Goal: Information Seeking & Learning: Learn about a topic

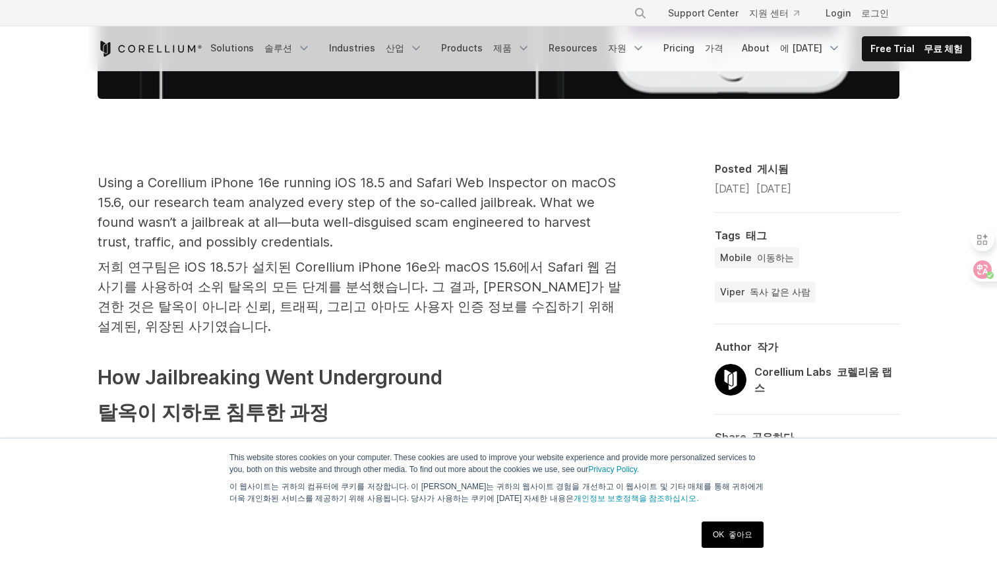
scroll to position [999, 0]
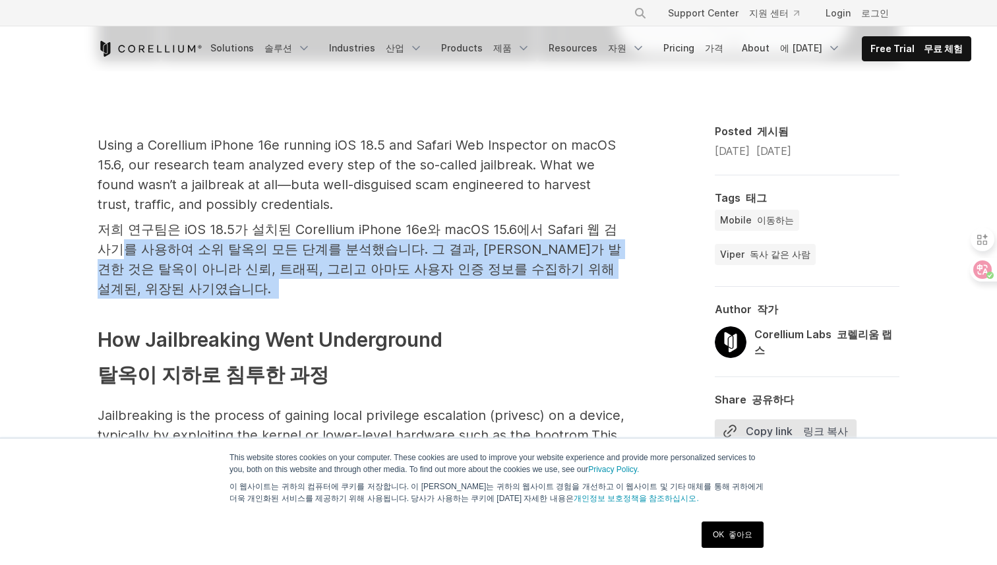
drag, startPoint x: 621, startPoint y: 271, endPoint x: 611, endPoint y: 233, distance: 39.0
click at [611, 233] on font "저희 연구팀은 iOS 18.5가 설치된 Corellium iPhone 16e와 macOS 15.6에서 Safari 웹 검사기를 사용하여 소위 …" at bounding box center [361, 259] width 527 height 79
click at [611, 233] on span "저희 연구팀은 iOS 18.5가 설치된 Corellium iPhone 16e와 macOS 15.6에서 Safari 웹 검사기를 사용하여 소위 …" at bounding box center [359, 249] width 523 height 55
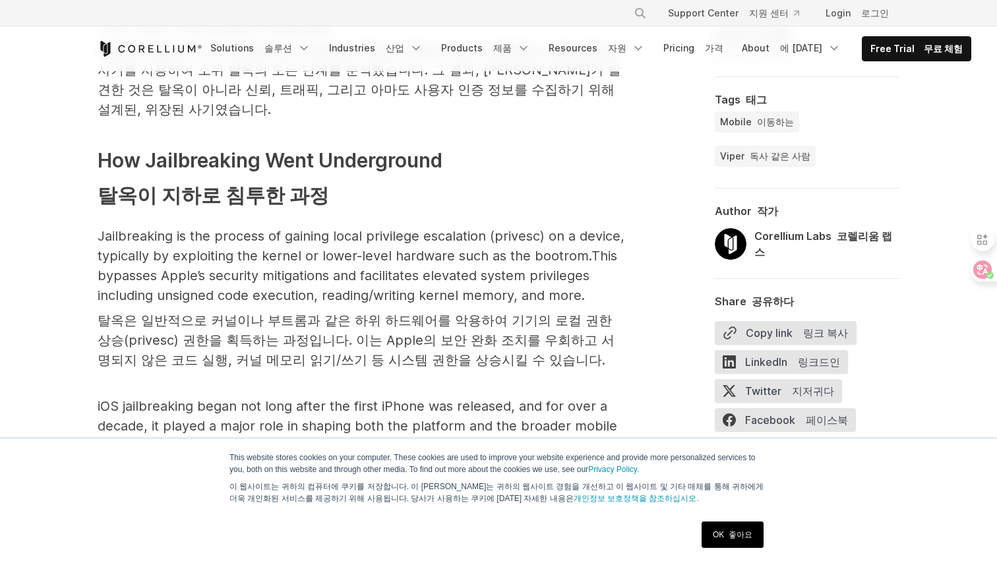
scroll to position [1254, 0]
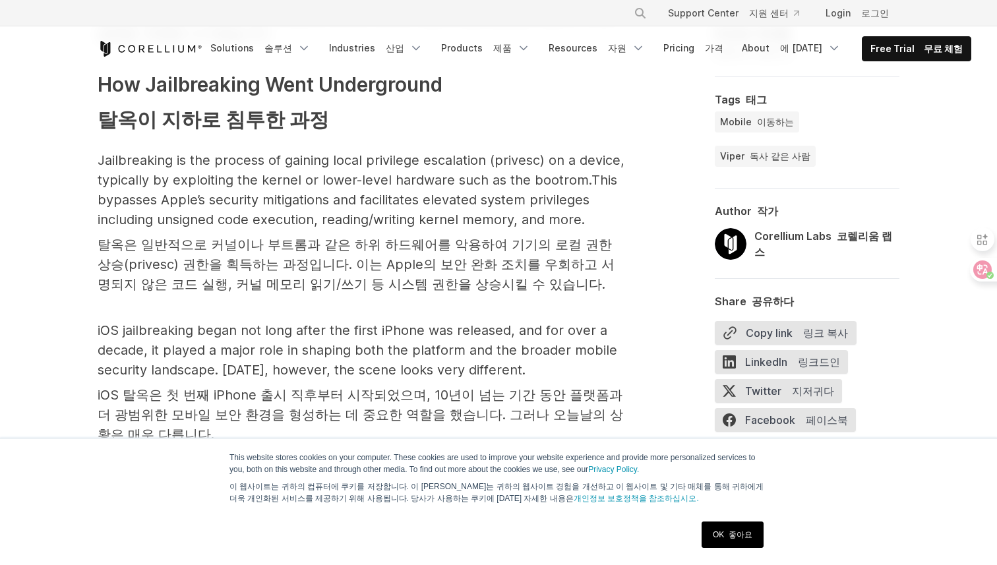
click at [762, 551] on div "OK 좋아요" at bounding box center [733, 535] width 70 height 34
click at [748, 547] on link "OK 좋아요" at bounding box center [733, 535] width 62 height 26
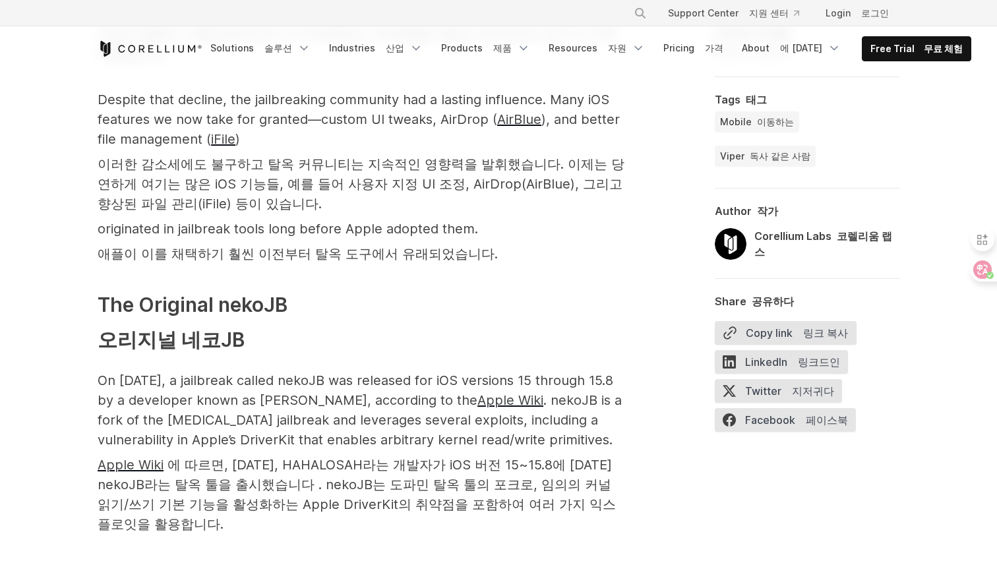
scroll to position [1983, 0]
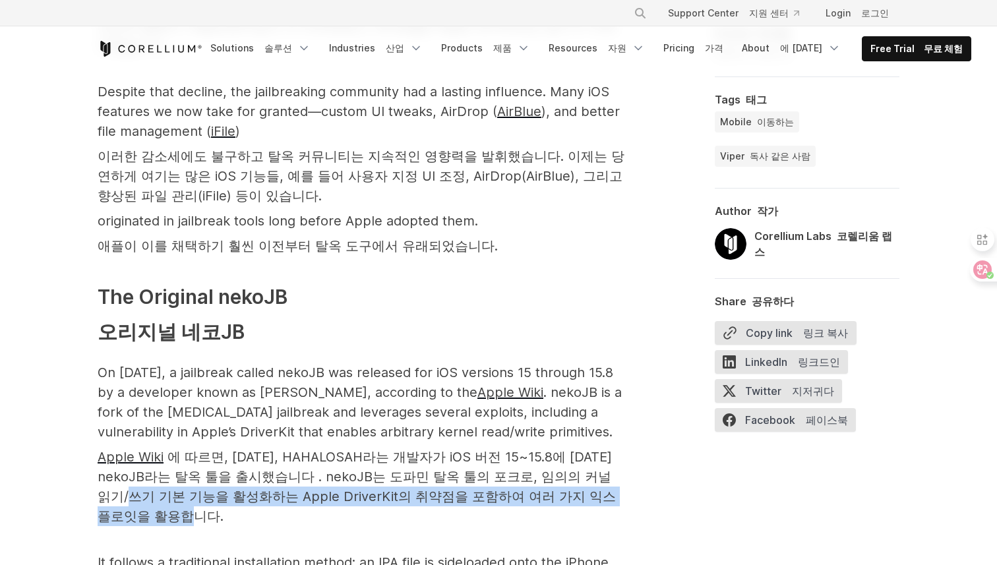
drag, startPoint x: 607, startPoint y: 443, endPoint x: 607, endPoint y: 417, distance: 26.4
click at [607, 469] on span ". nekoJB는 도파민 탈옥 툴의 포크로, 임의의 커널 읽기/쓰기 기본 기능을 활성화하는 Apple DriverKit의 취약점을 포함하여 여…" at bounding box center [357, 496] width 518 height 55
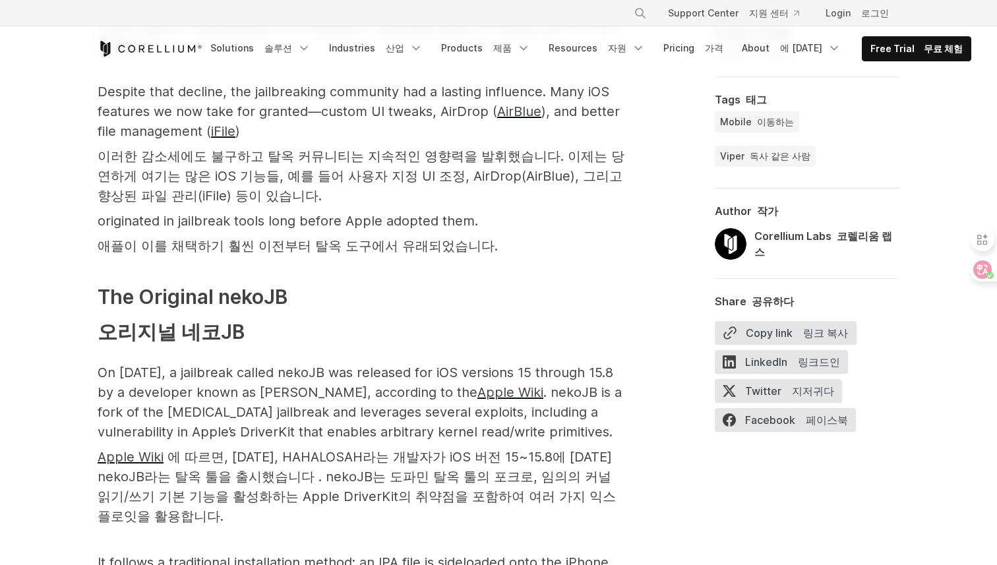
click at [547, 469] on span ". nekoJB는 도파민 탈옥 툴의 포크로, 임의의 커널 읽기/쓰기 기본 기능을 활성화하는 Apple DriverKit의 취약점을 포함하여 여…" at bounding box center [357, 496] width 518 height 55
click at [476, 455] on font "Apple Wiki 에 따르면, [DATE], HAHALOSAH라는 개발자가 iOS 버전 15~15.8에 [DATE] nekoJB라는 탈옥 툴…" at bounding box center [361, 486] width 527 height 79
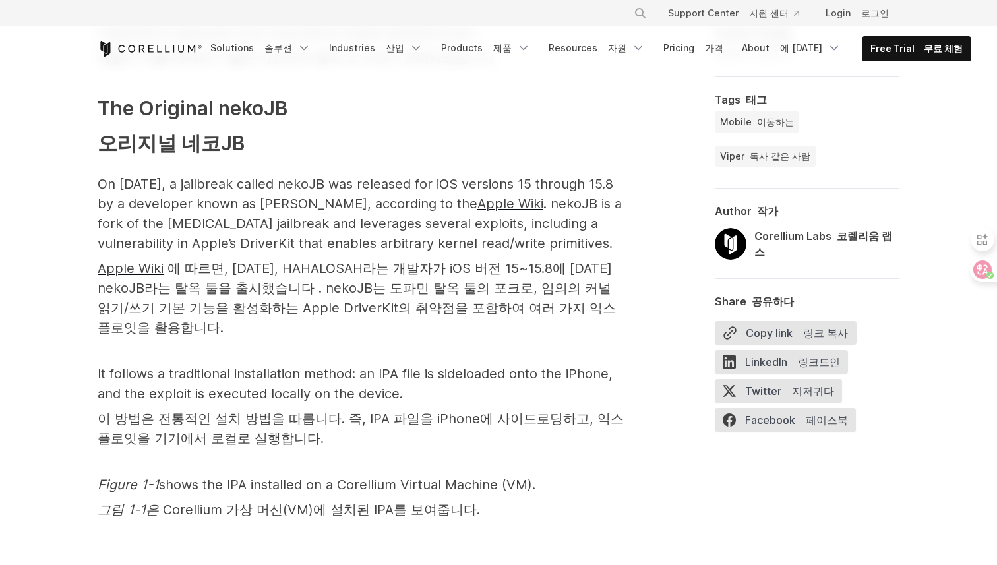
scroll to position [2232, 0]
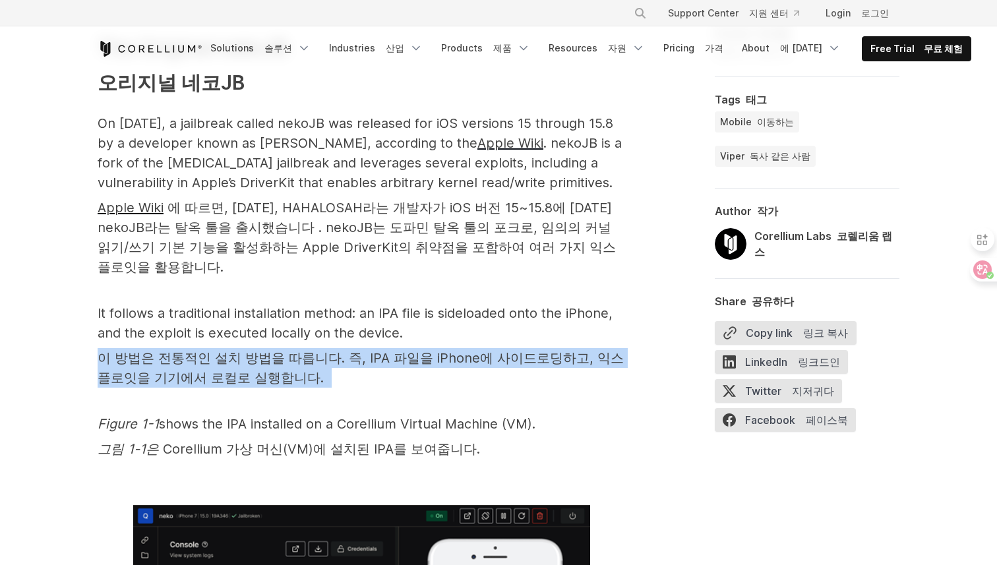
drag, startPoint x: 458, startPoint y: 336, endPoint x: 467, endPoint y: 285, distance: 52.1
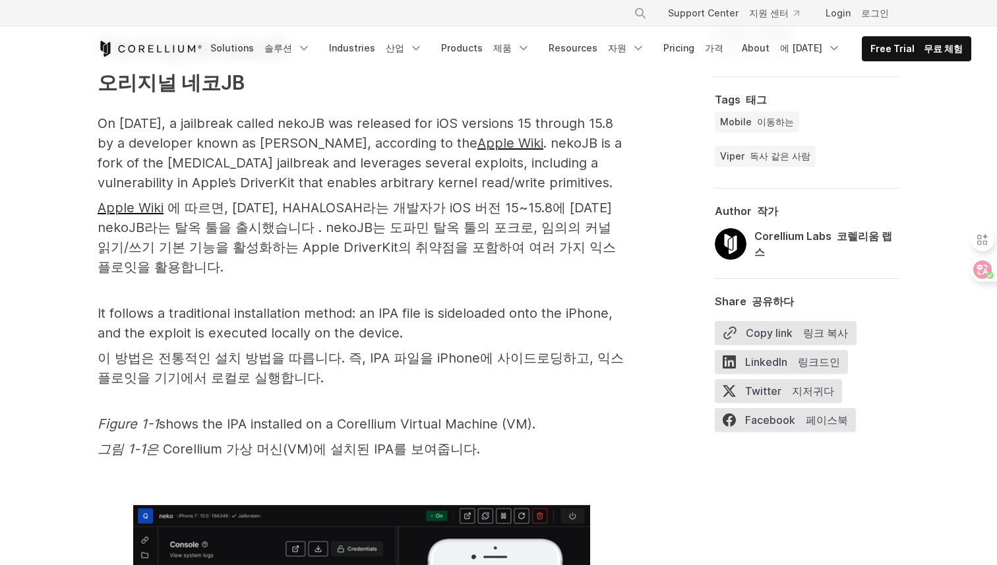
click at [467, 303] on p "It follows a traditional installation method: an IPA file is sideloaded onto th…" at bounding box center [361, 348] width 527 height 90
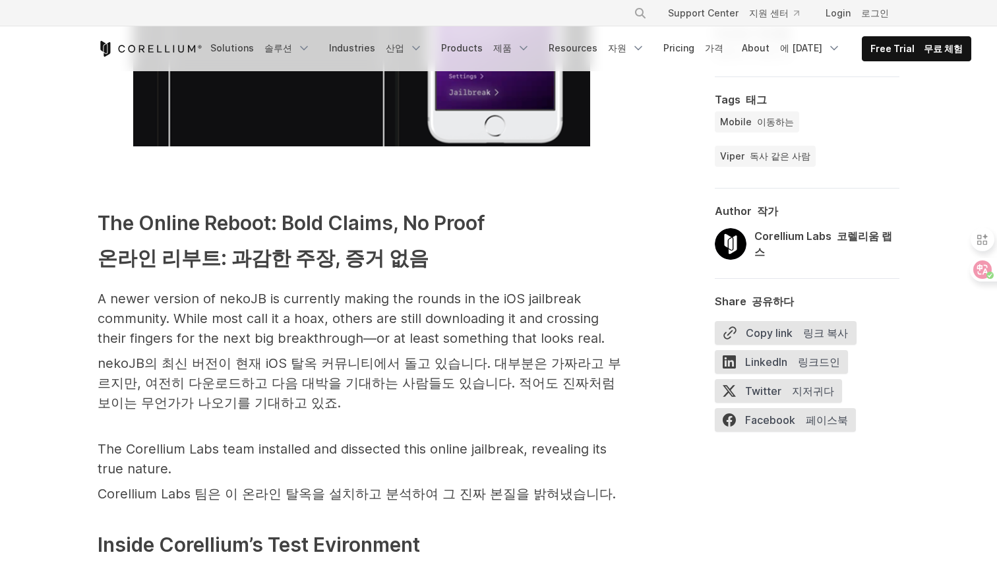
scroll to position [2974, 0]
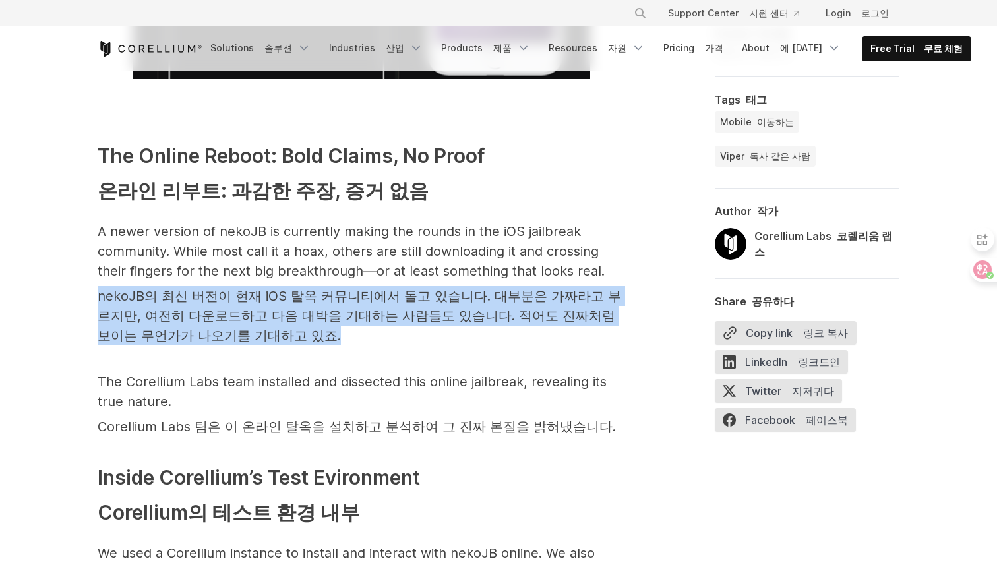
drag, startPoint x: 467, startPoint y: 285, endPoint x: 616, endPoint y: 223, distance: 161.4
click at [617, 223] on p "A newer version of nekoJB is currently making the rounds in the iOS jailbreak c…" at bounding box center [361, 286] width 527 height 129
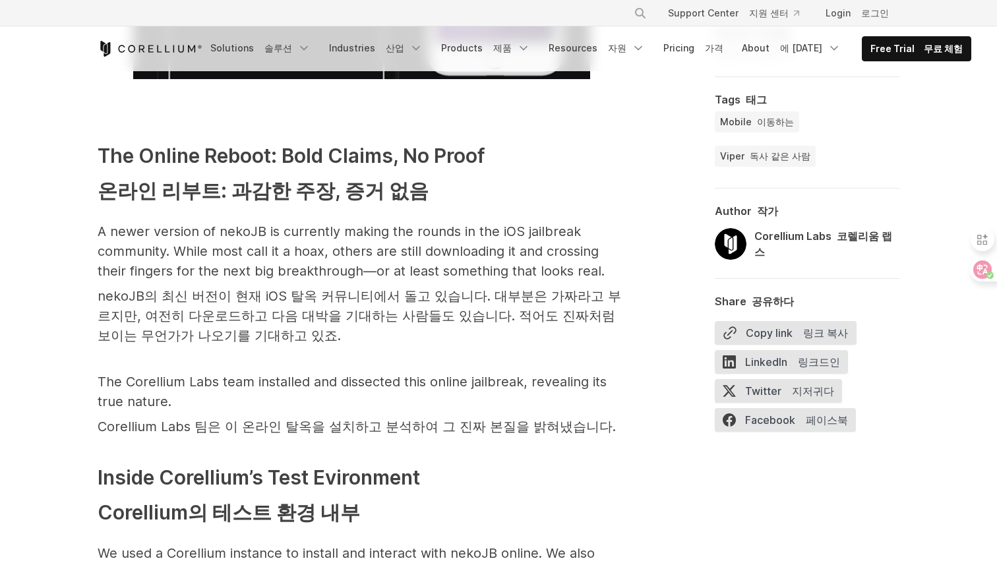
click at [616, 223] on p "A newer version of nekoJB is currently making the rounds in the iOS jailbreak c…" at bounding box center [361, 286] width 527 height 129
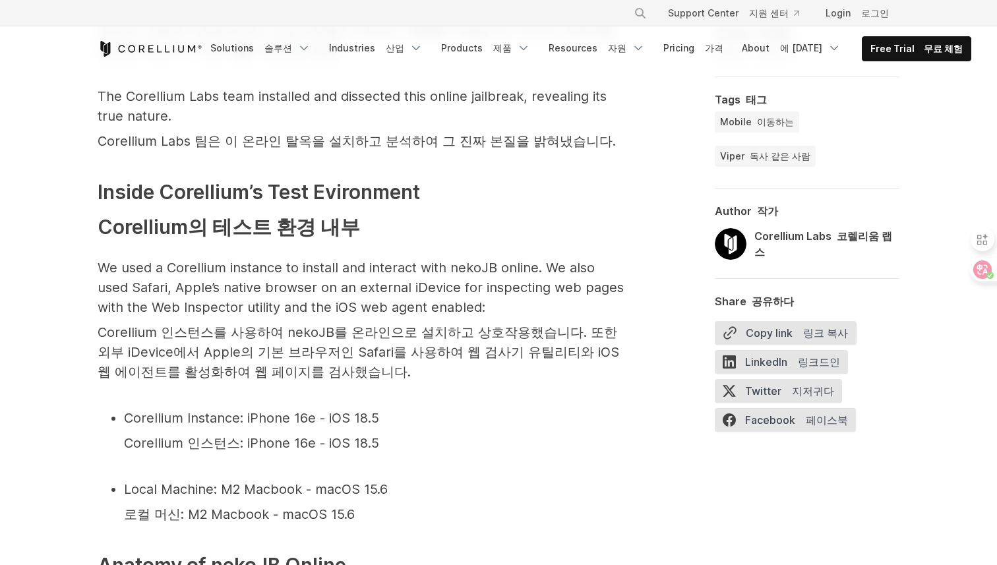
scroll to position [3337, 0]
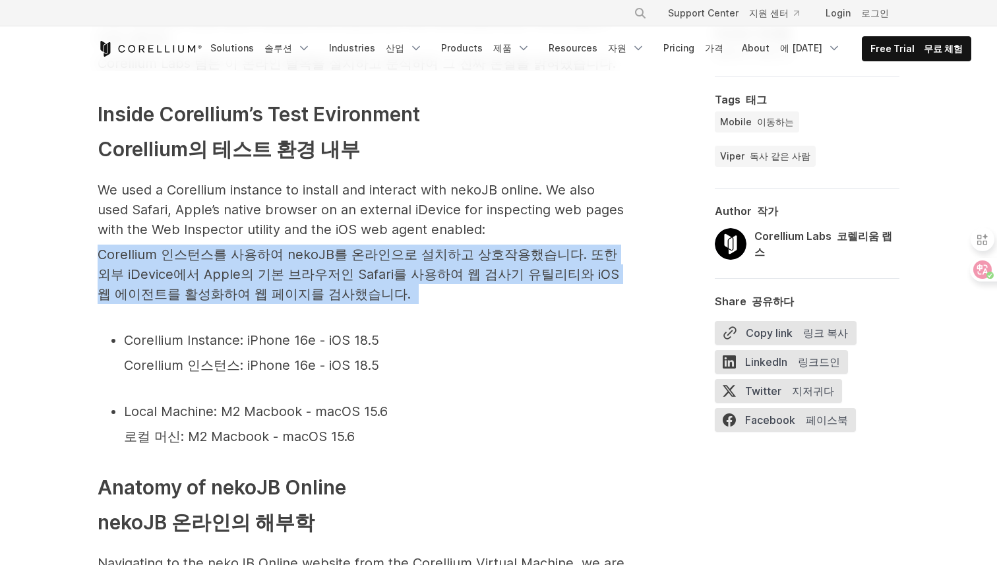
drag, startPoint x: 593, startPoint y: 243, endPoint x: 597, endPoint y: 181, distance: 61.4
click at [597, 181] on p "We used a Corellium instance to install and interact with nekoJB online. We als…" at bounding box center [361, 244] width 527 height 129
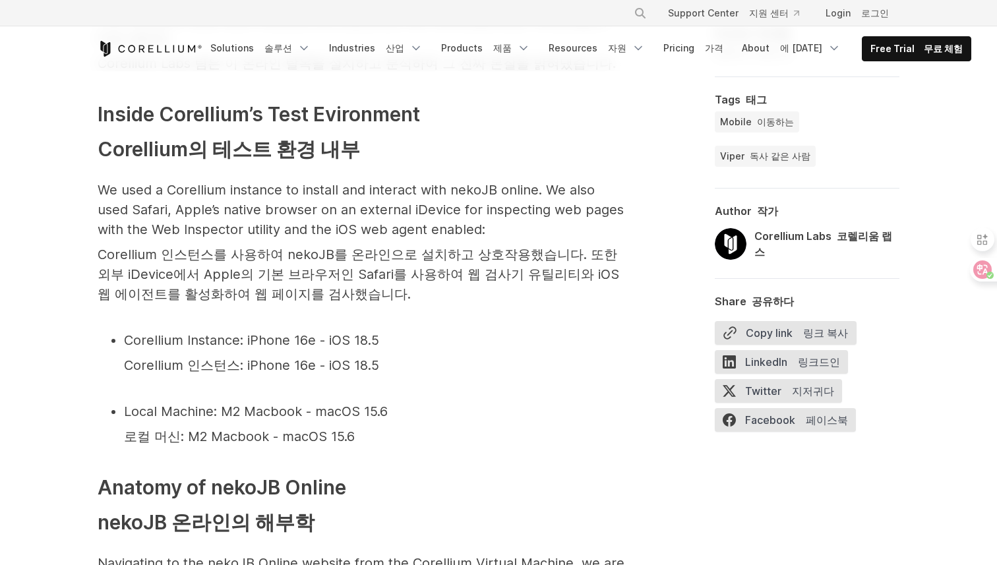
click at [597, 181] on p "We used a Corellium instance to install and interact with nekoJB online. We als…" at bounding box center [361, 244] width 527 height 129
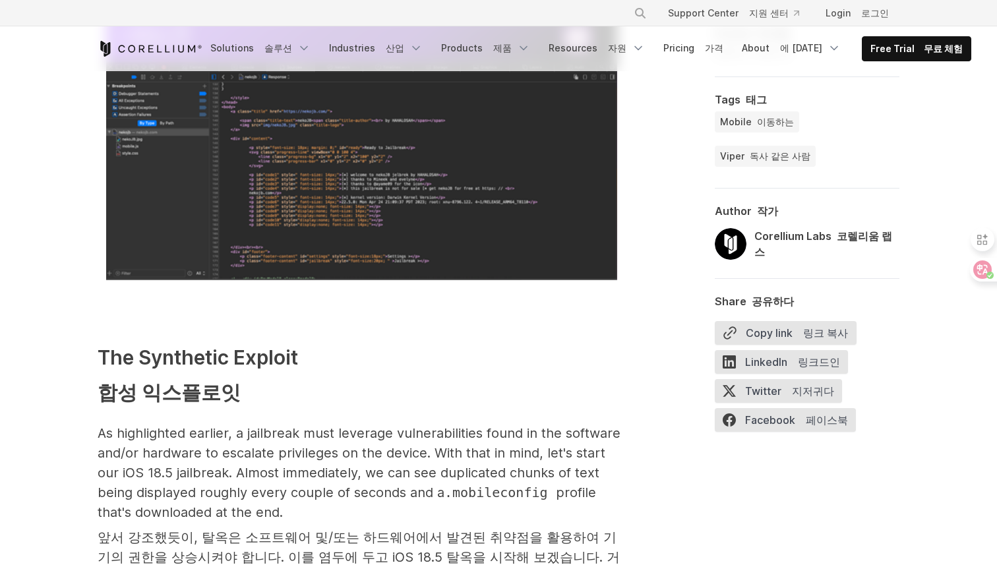
scroll to position [6188, 0]
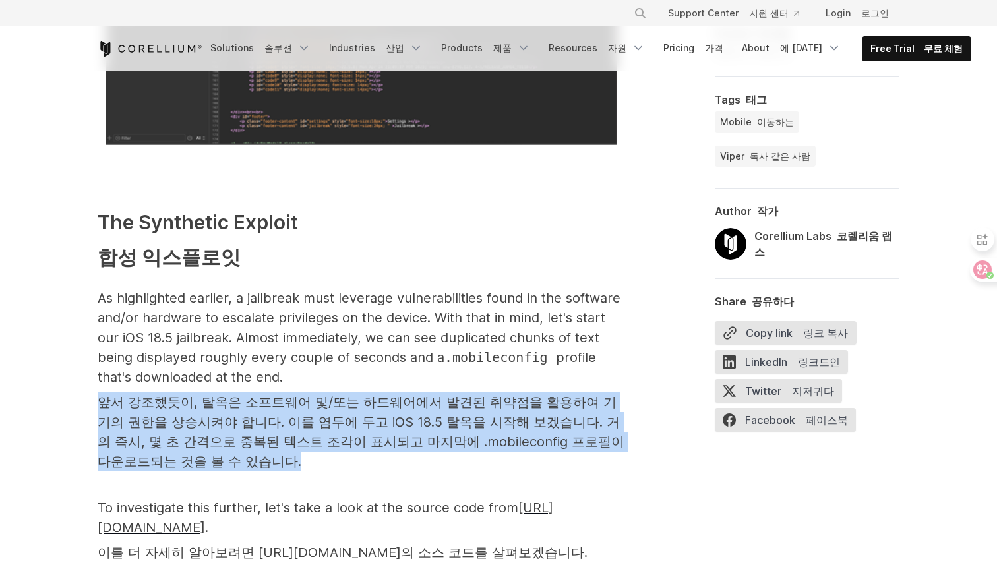
drag, startPoint x: 399, startPoint y: 352, endPoint x: 401, endPoint y: 270, distance: 82.4
click at [401, 288] on p "As highlighted earlier, a jailbreak must leverage vulnerabilities found in the …" at bounding box center [361, 382] width 527 height 189
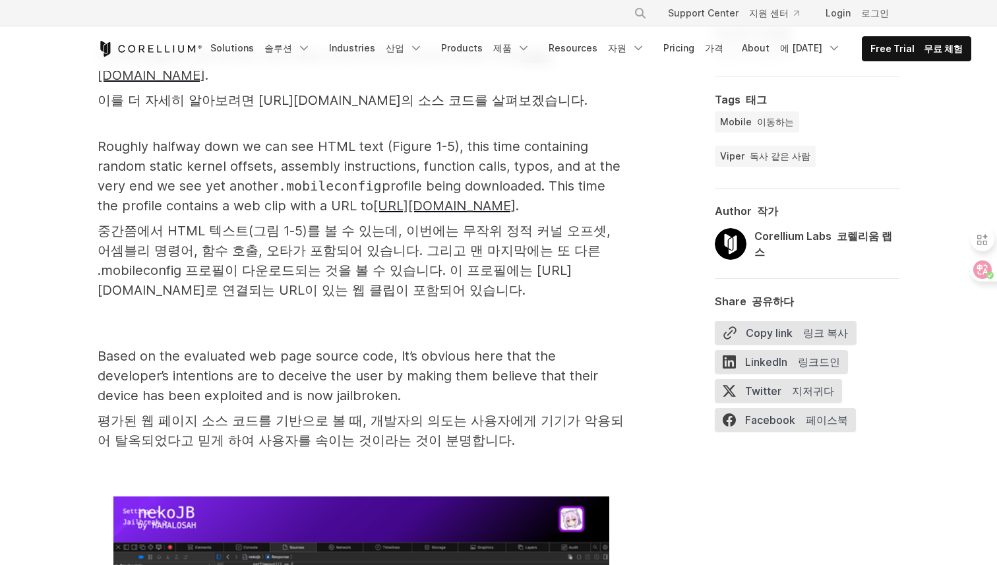
scroll to position [6729, 0]
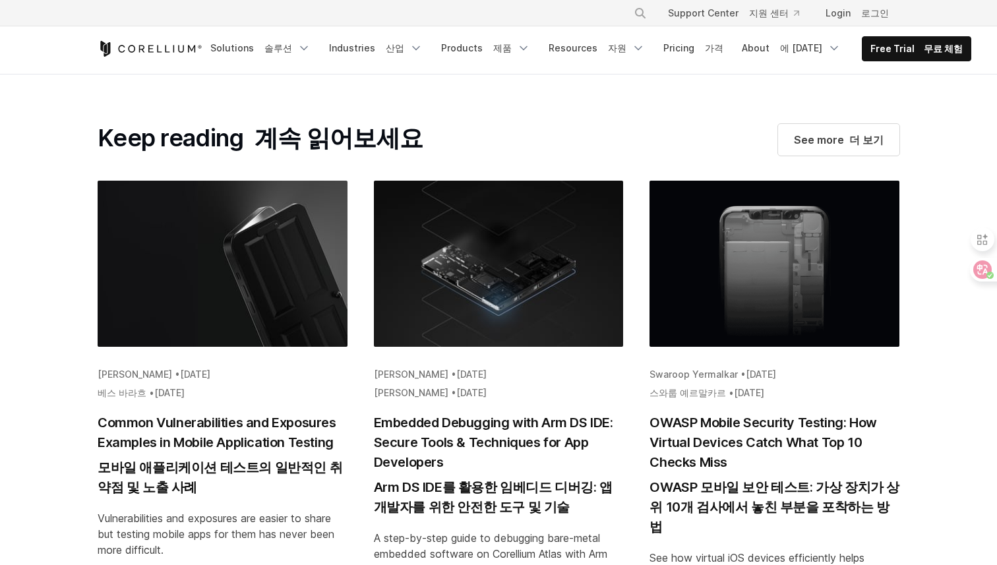
scroll to position [10419, 0]
